Goal: Find specific page/section: Find specific page/section

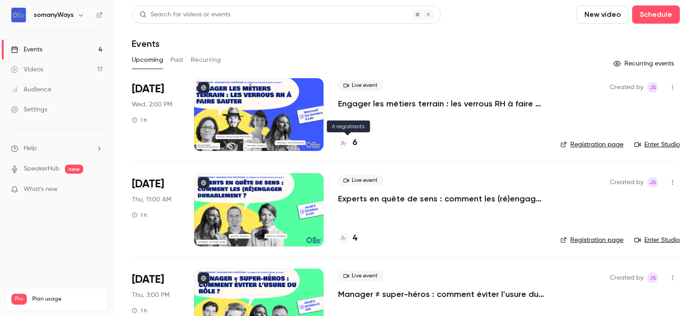
click at [355, 143] on h4 "6" at bounding box center [355, 143] width 5 height 12
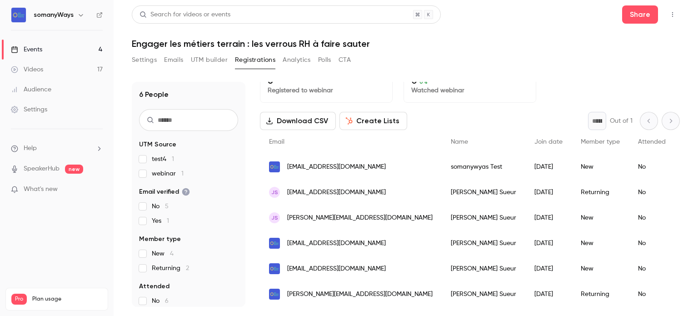
scroll to position [20, 0]
click at [80, 51] on link "Events 4" at bounding box center [57, 50] width 114 height 20
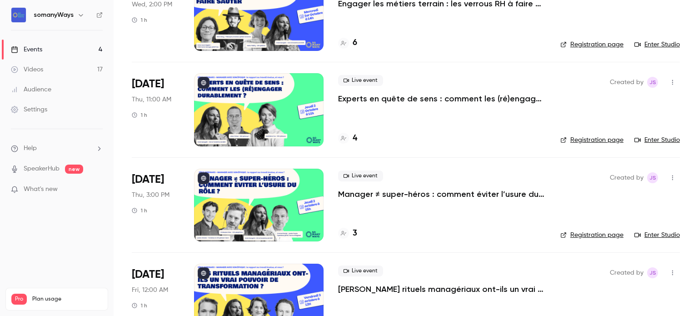
scroll to position [102, 0]
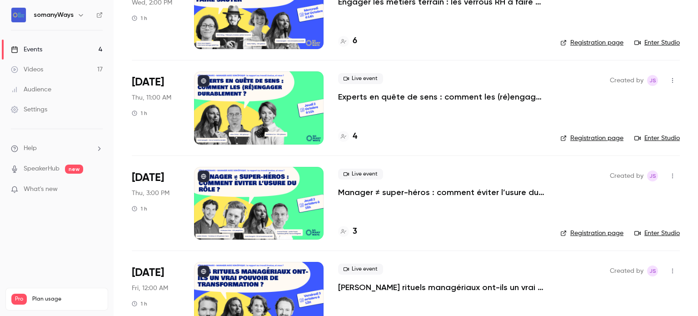
click at [354, 140] on h4 "4" at bounding box center [355, 136] width 5 height 12
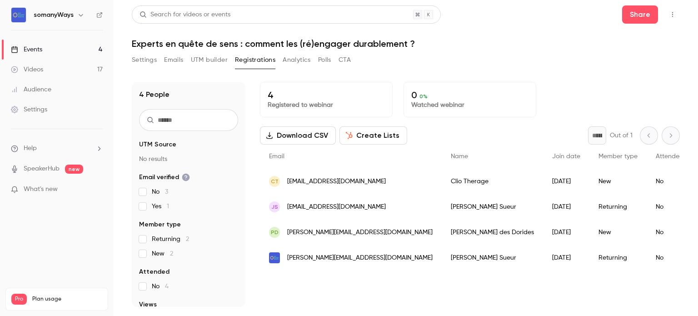
click at [67, 52] on link "Events 4" at bounding box center [57, 50] width 114 height 20
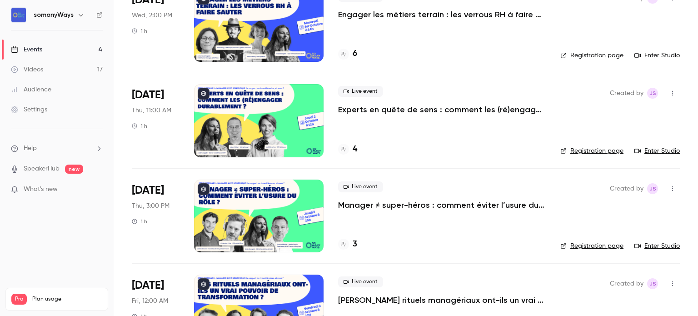
scroll to position [136, 0]
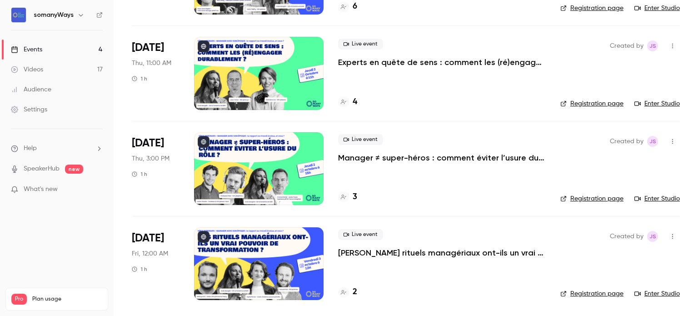
click at [356, 195] on h4 "3" at bounding box center [355, 197] width 5 height 12
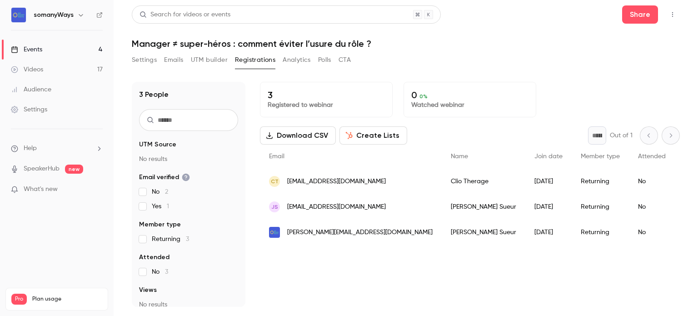
click at [75, 46] on link "Events 4" at bounding box center [57, 50] width 114 height 20
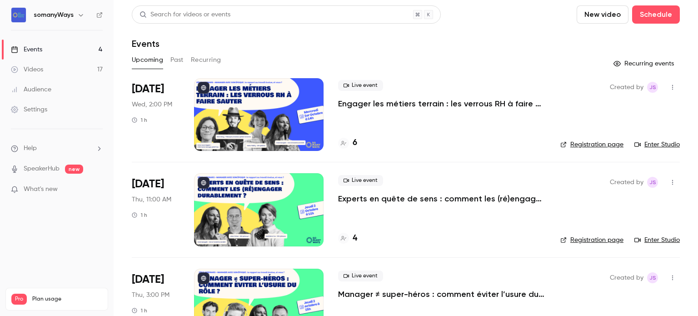
scroll to position [136, 0]
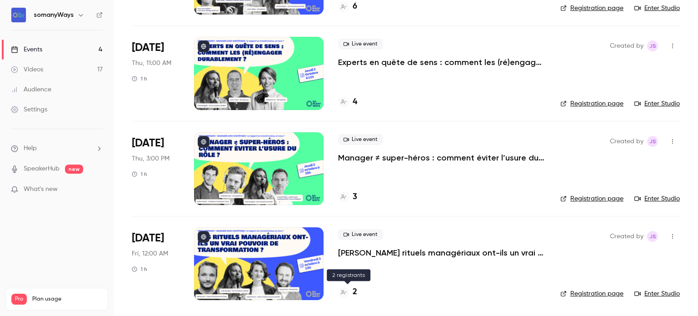
click at [354, 294] on h4 "2" at bounding box center [355, 292] width 5 height 12
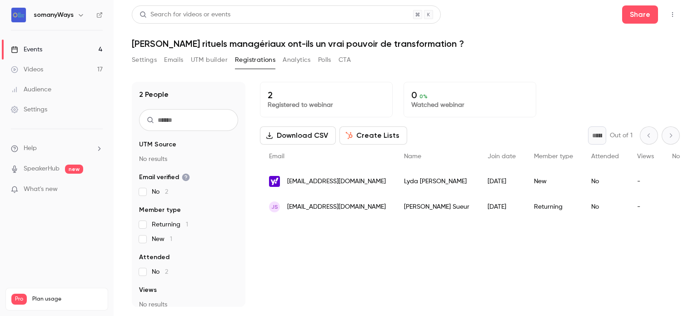
click at [79, 52] on link "Events 4" at bounding box center [57, 50] width 114 height 20
